Goal: Task Accomplishment & Management: Use online tool/utility

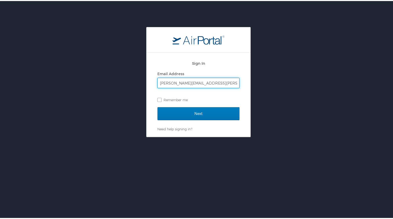
type input "[PERSON_NAME][EMAIL_ADDRESS][PERSON_NAME][DOMAIN_NAME]"
click at [157, 106] on input "Next" at bounding box center [198, 112] width 82 height 13
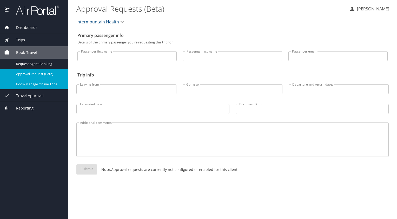
click at [37, 86] on span "Book/Manage Online Trips" at bounding box center [39, 84] width 46 height 5
click at [29, 81] on div "Book/Manage Online Trips" at bounding box center [34, 84] width 60 height 6
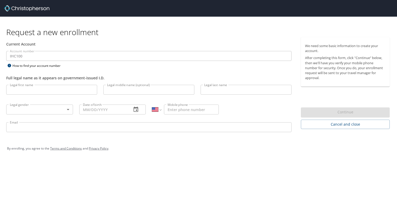
select select "US"
click at [6, 9] on img at bounding box center [26, 8] width 45 height 6
